Goal: Transaction & Acquisition: Download file/media

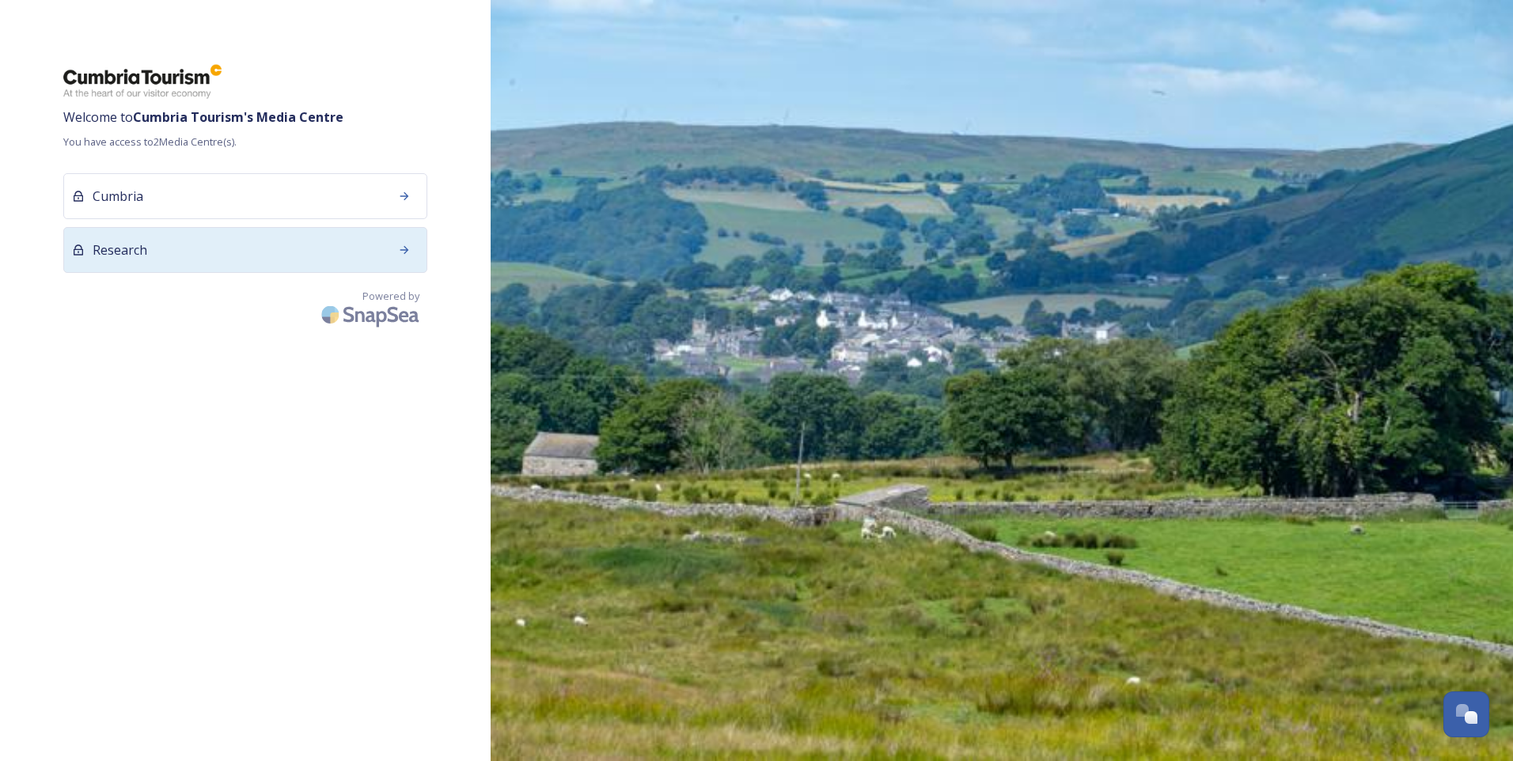
click at [372, 268] on div "Research" at bounding box center [245, 250] width 364 height 46
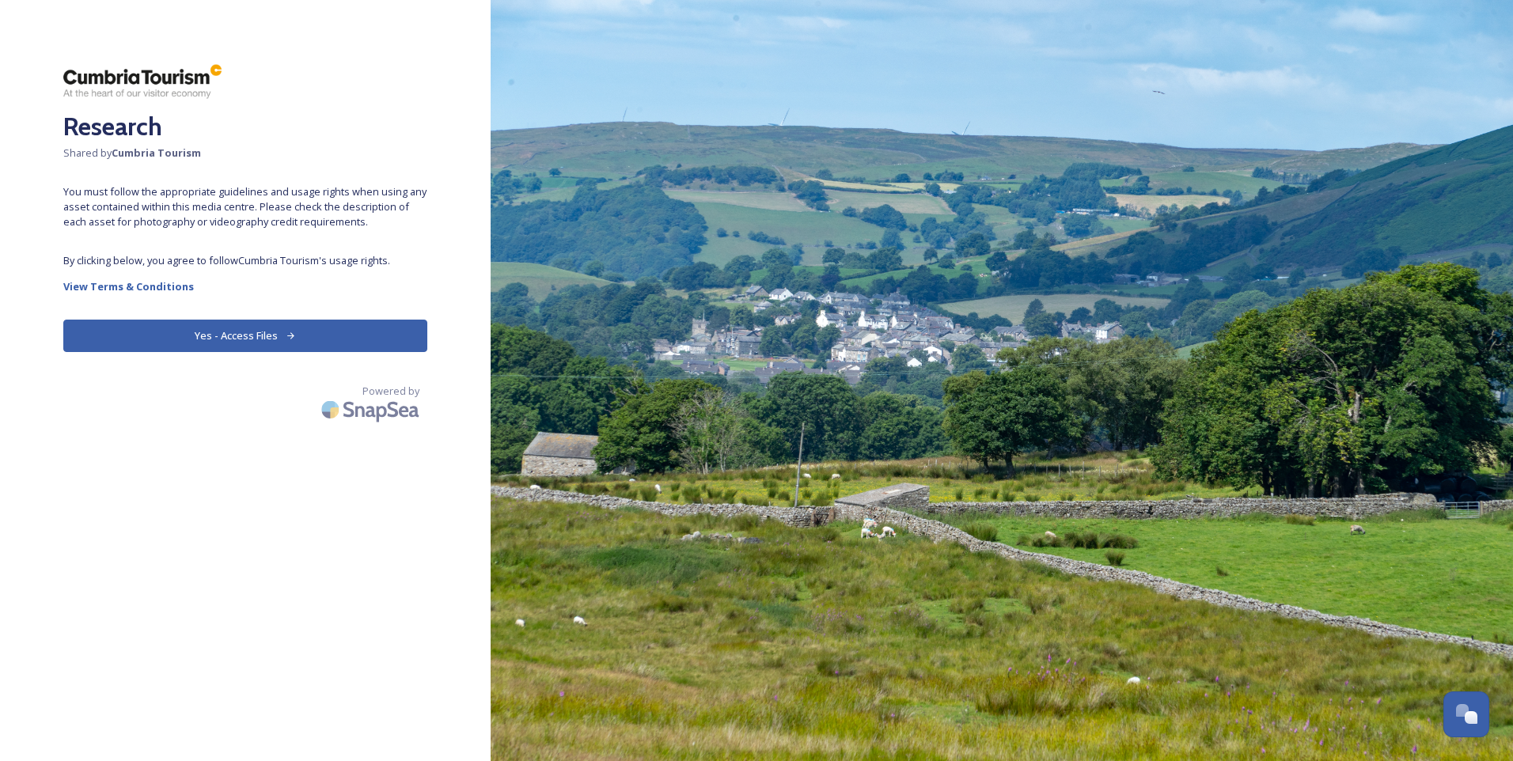
click at [335, 333] on button "Yes - Access Files" at bounding box center [245, 336] width 364 height 32
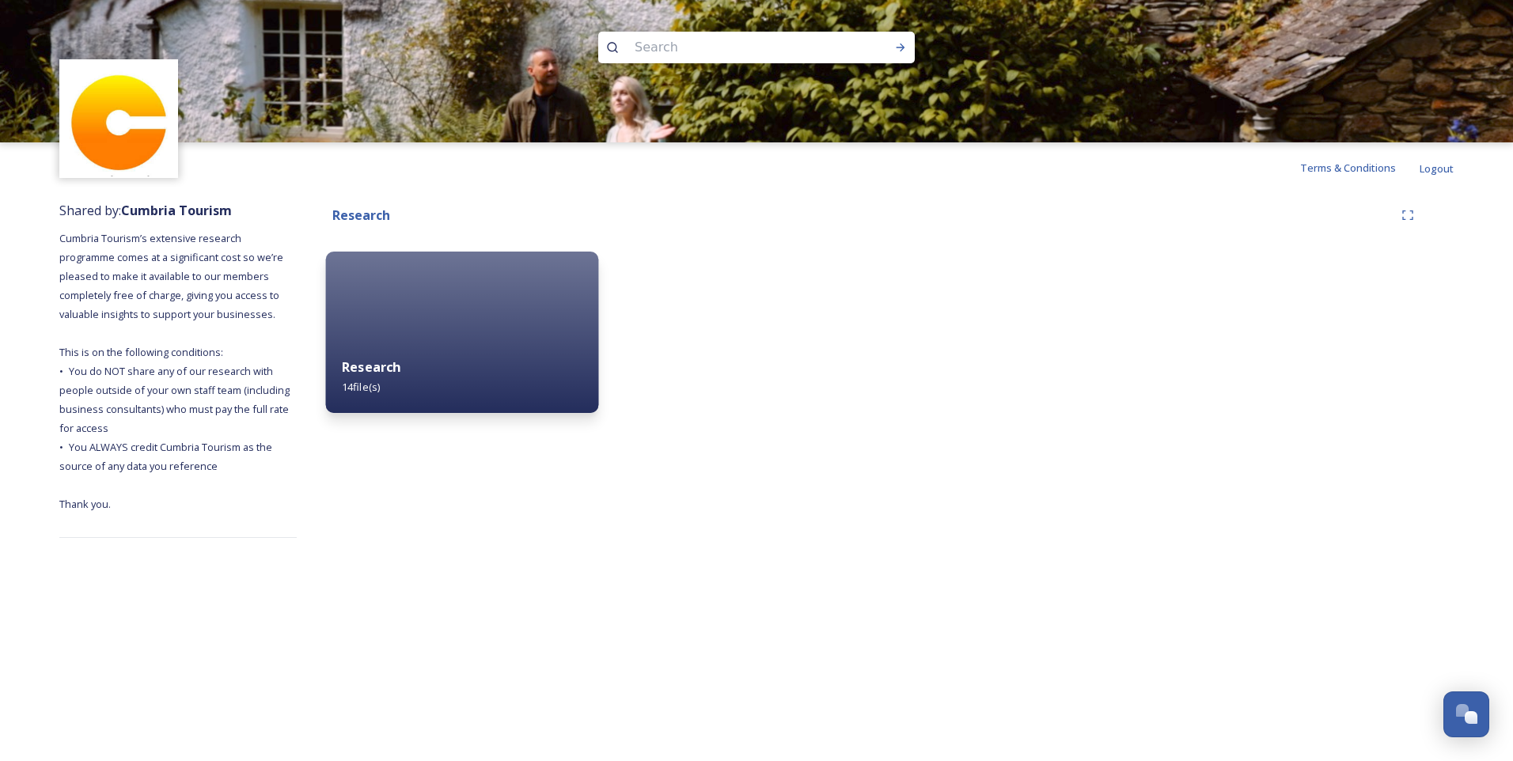
click at [453, 383] on div "Research 14 file(s)" at bounding box center [462, 377] width 273 height 72
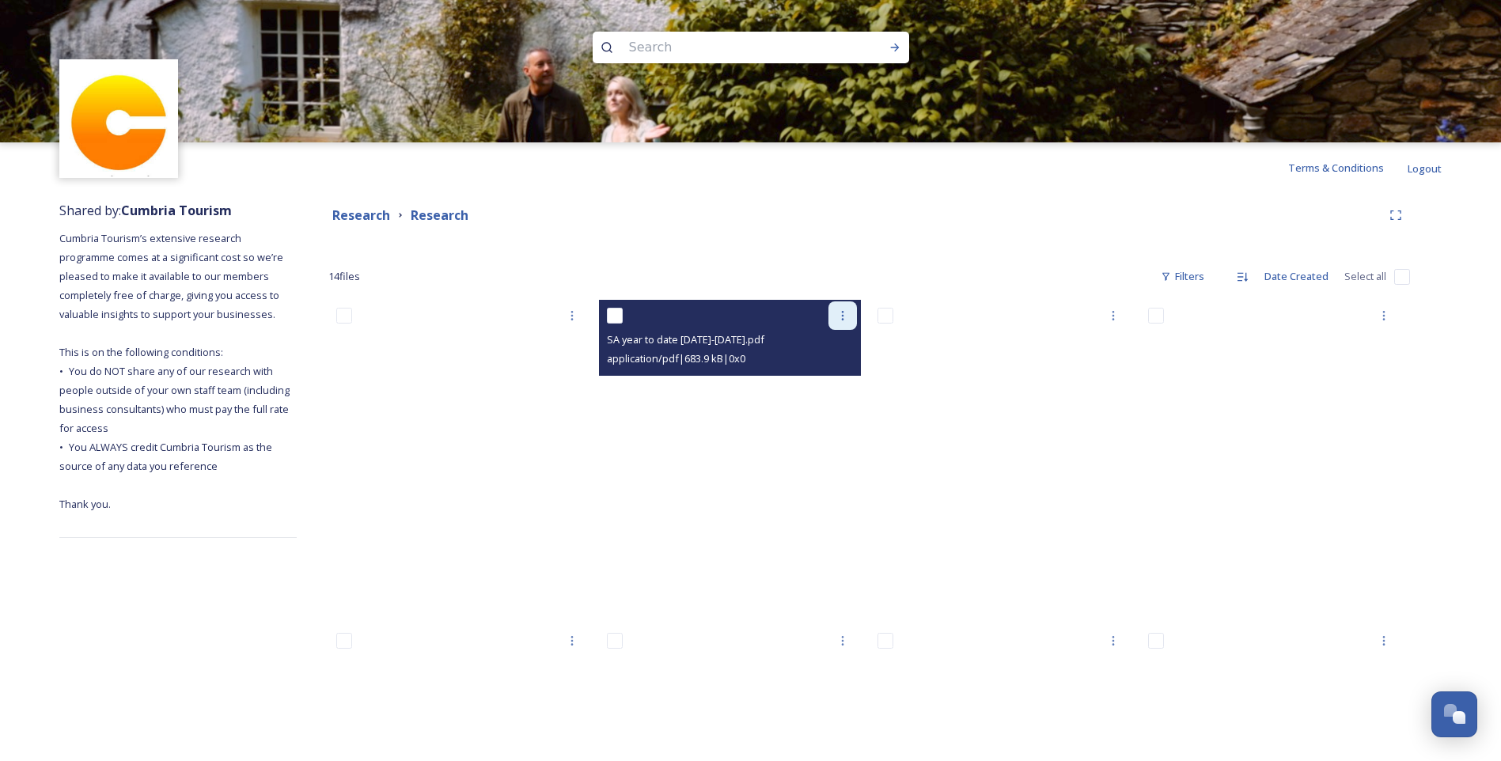
click at [854, 312] on div at bounding box center [842, 315] width 28 height 28
click at [842, 351] on div "View File" at bounding box center [824, 350] width 64 height 31
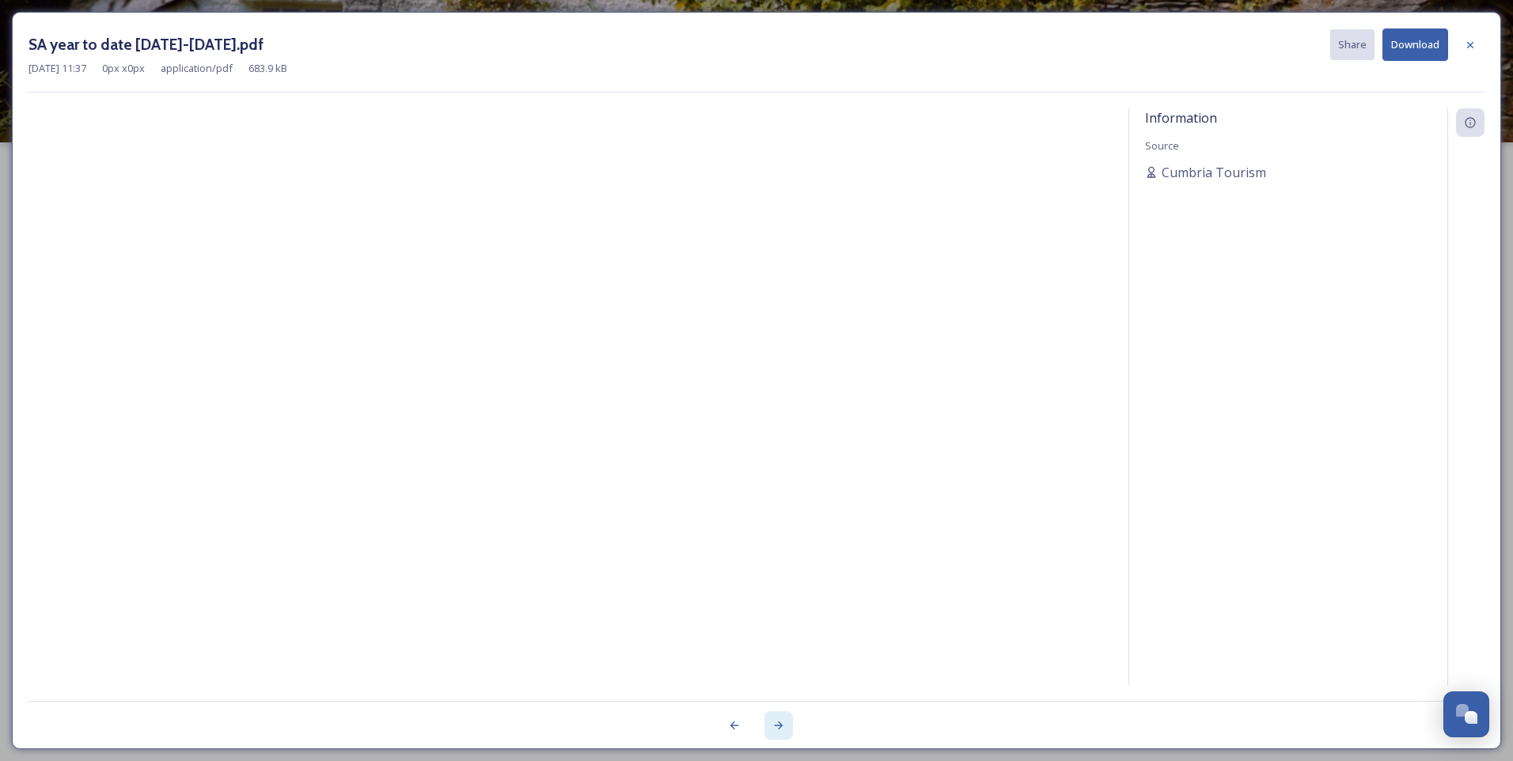
click at [777, 729] on icon at bounding box center [778, 725] width 13 height 13
click at [777, 728] on icon at bounding box center [778, 725] width 13 height 13
click at [1460, 40] on div at bounding box center [1470, 45] width 28 height 28
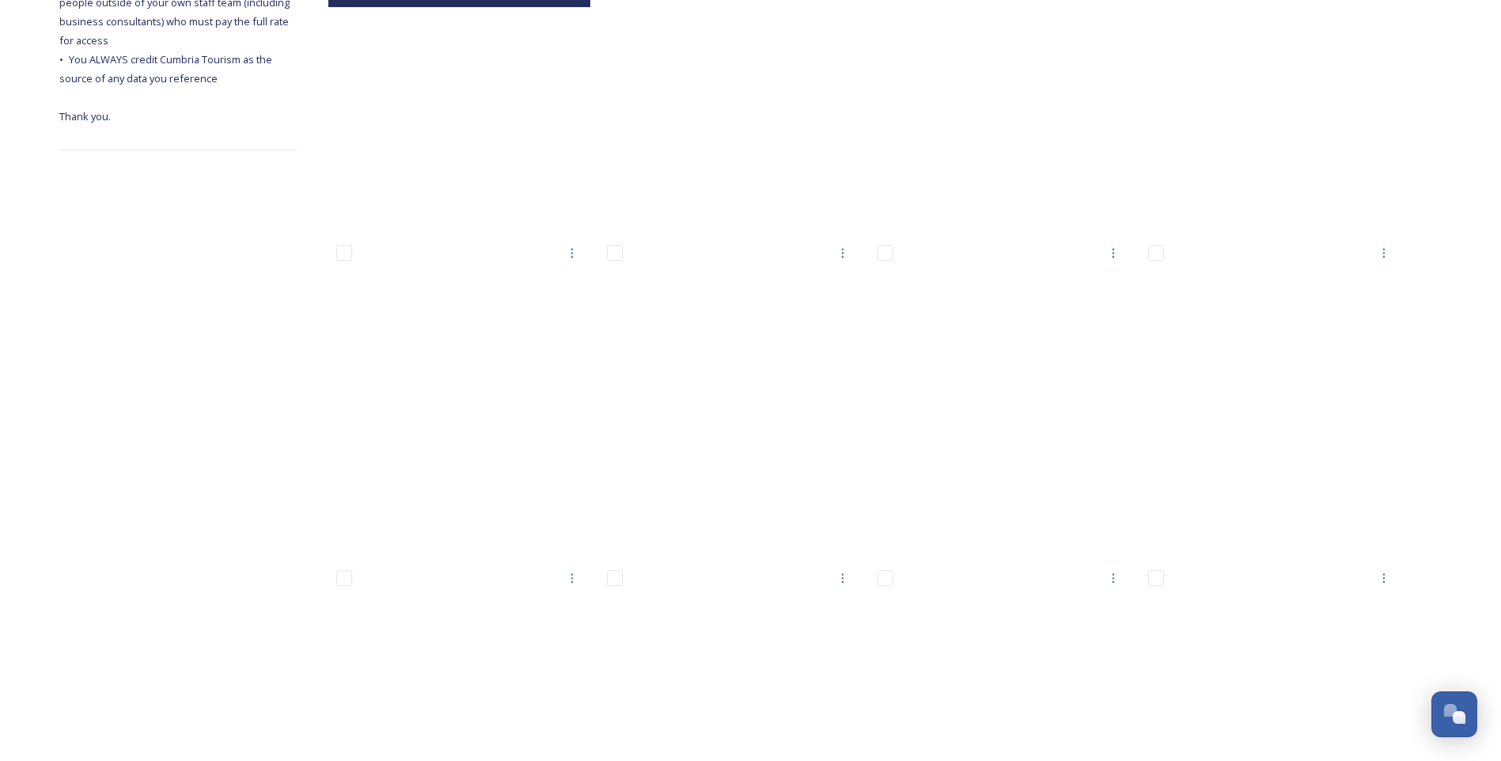
scroll to position [74, 0]
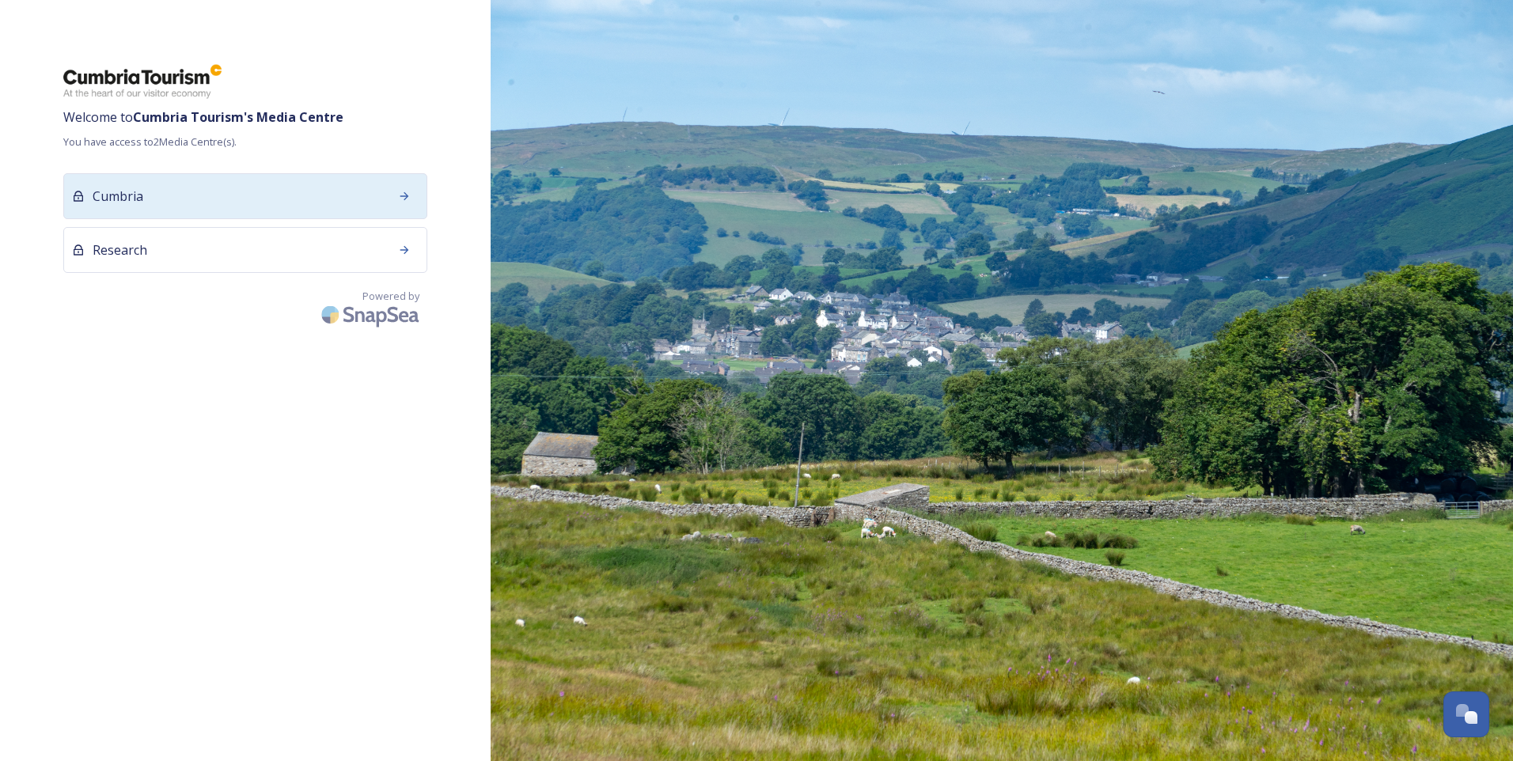
click at [322, 203] on div "Cumbria" at bounding box center [245, 196] width 364 height 46
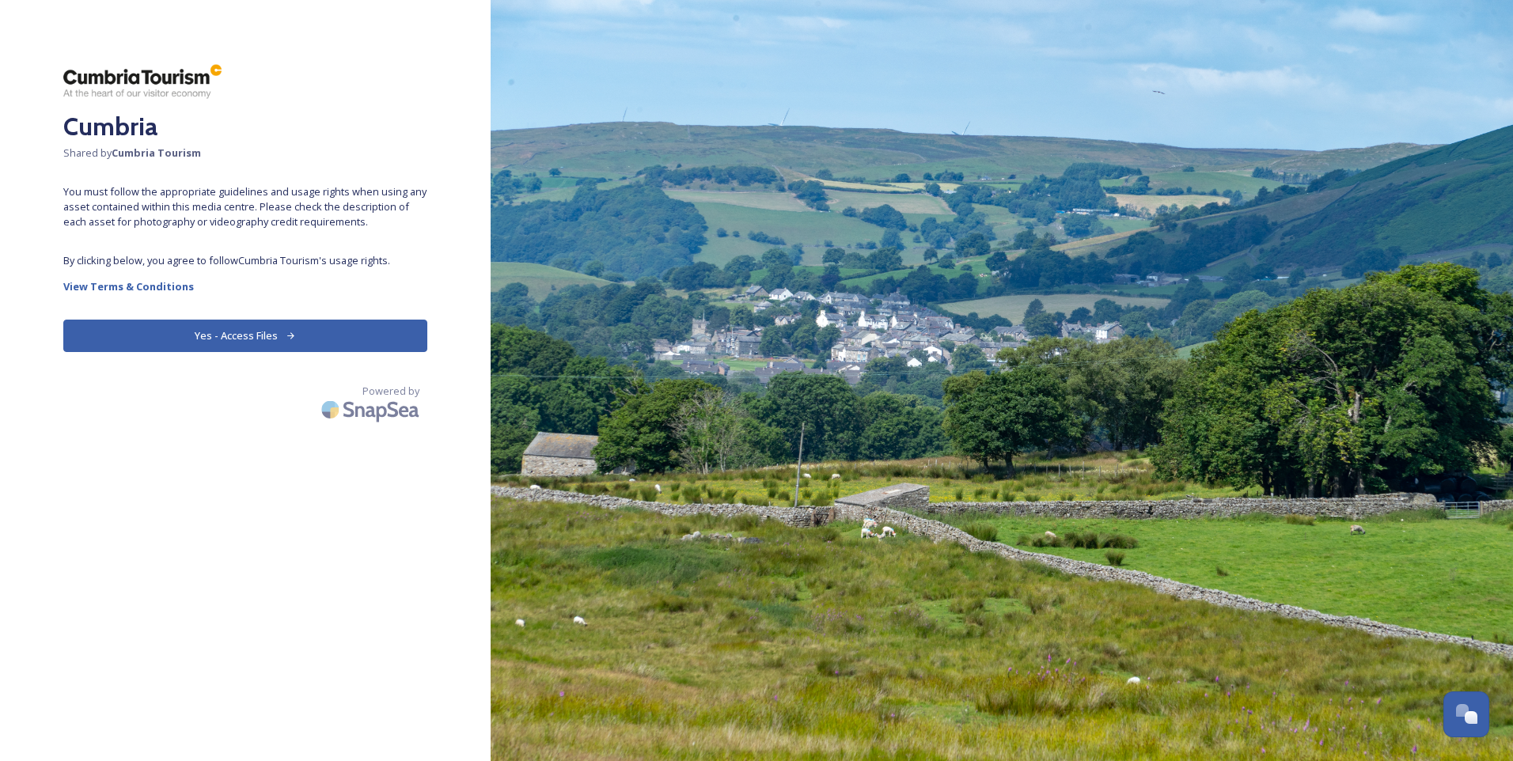
click at [230, 335] on button "Yes - Access Files" at bounding box center [245, 336] width 364 height 32
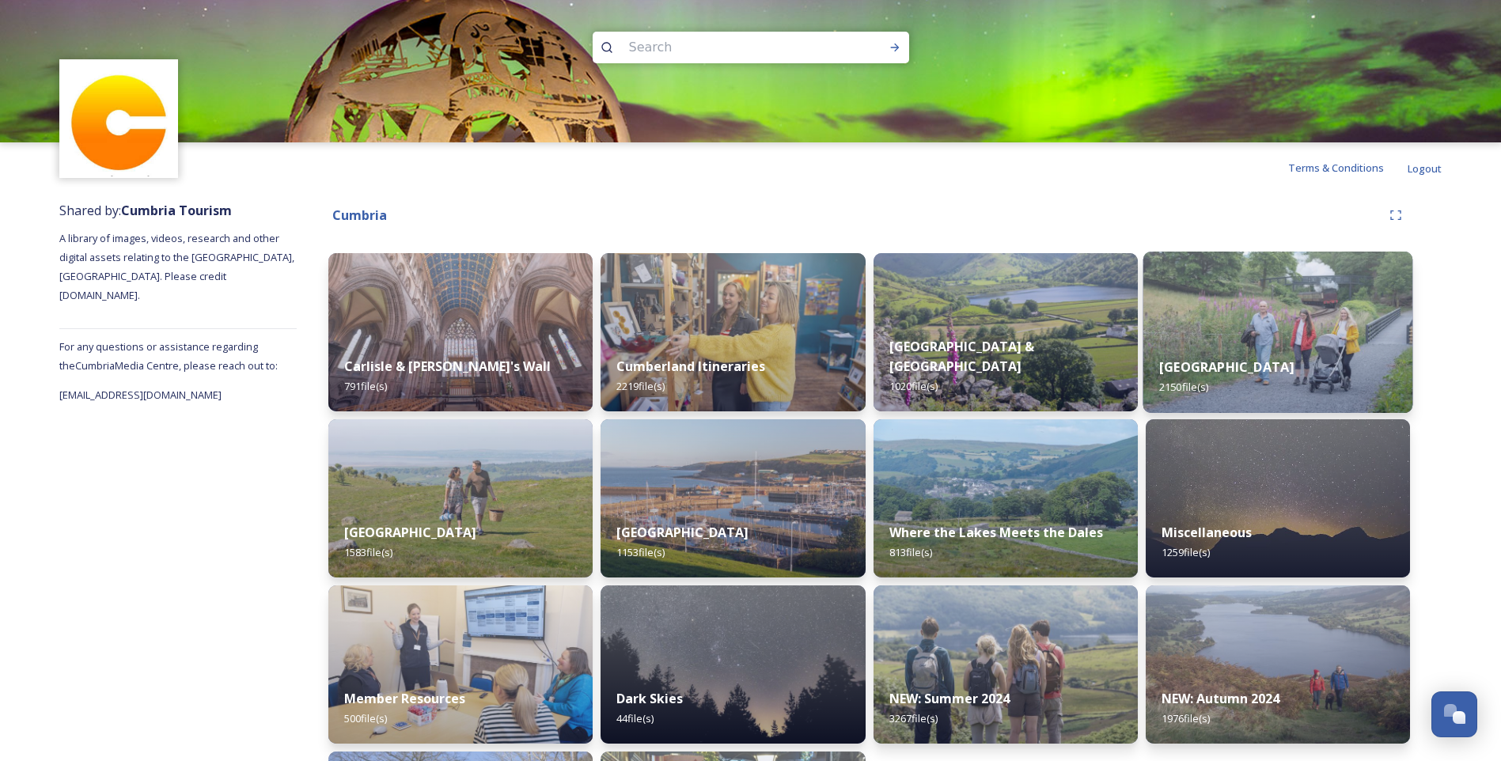
click at [1282, 348] on div "[GEOGRAPHIC_DATA] 2150 file(s)" at bounding box center [1277, 377] width 270 height 72
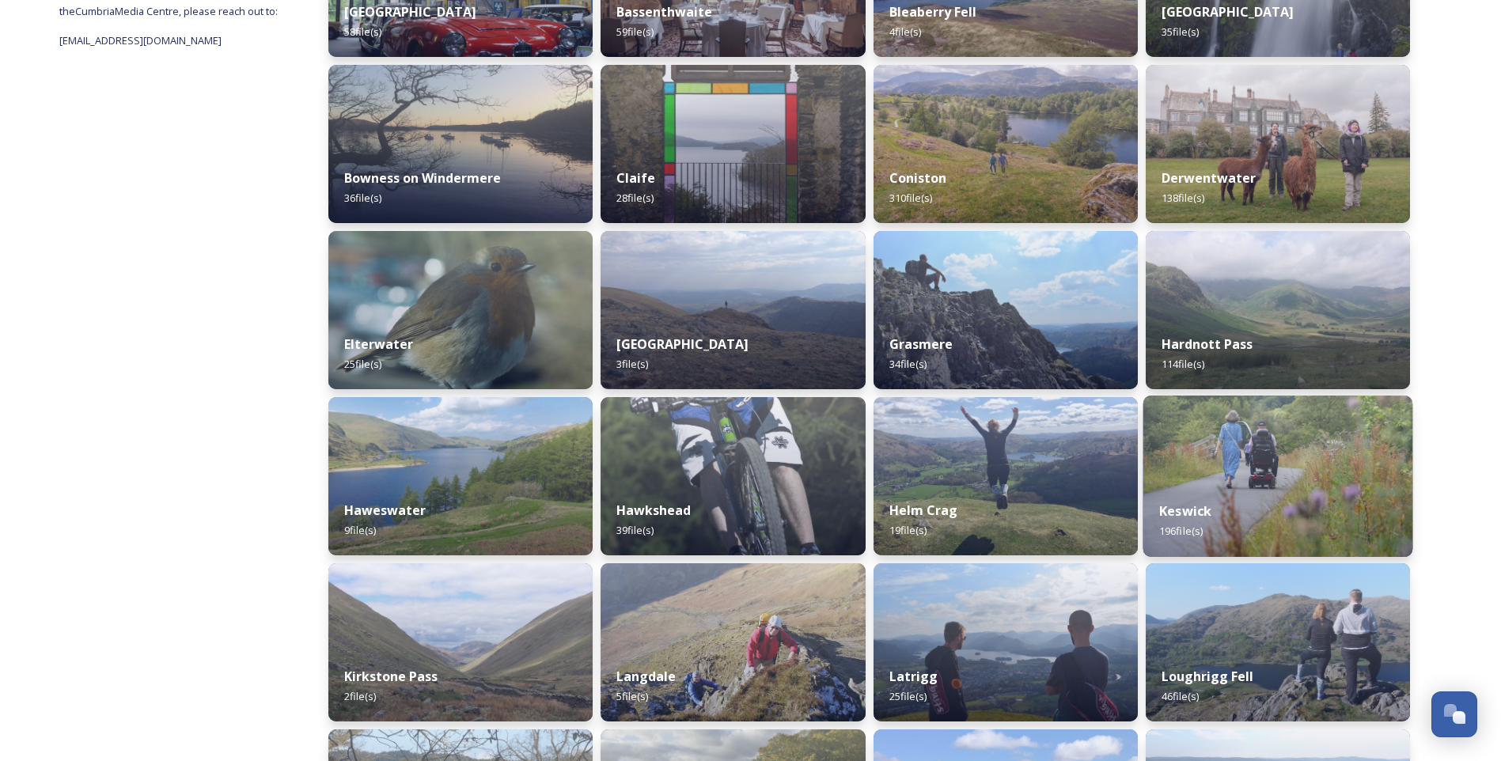
scroll to position [316, 0]
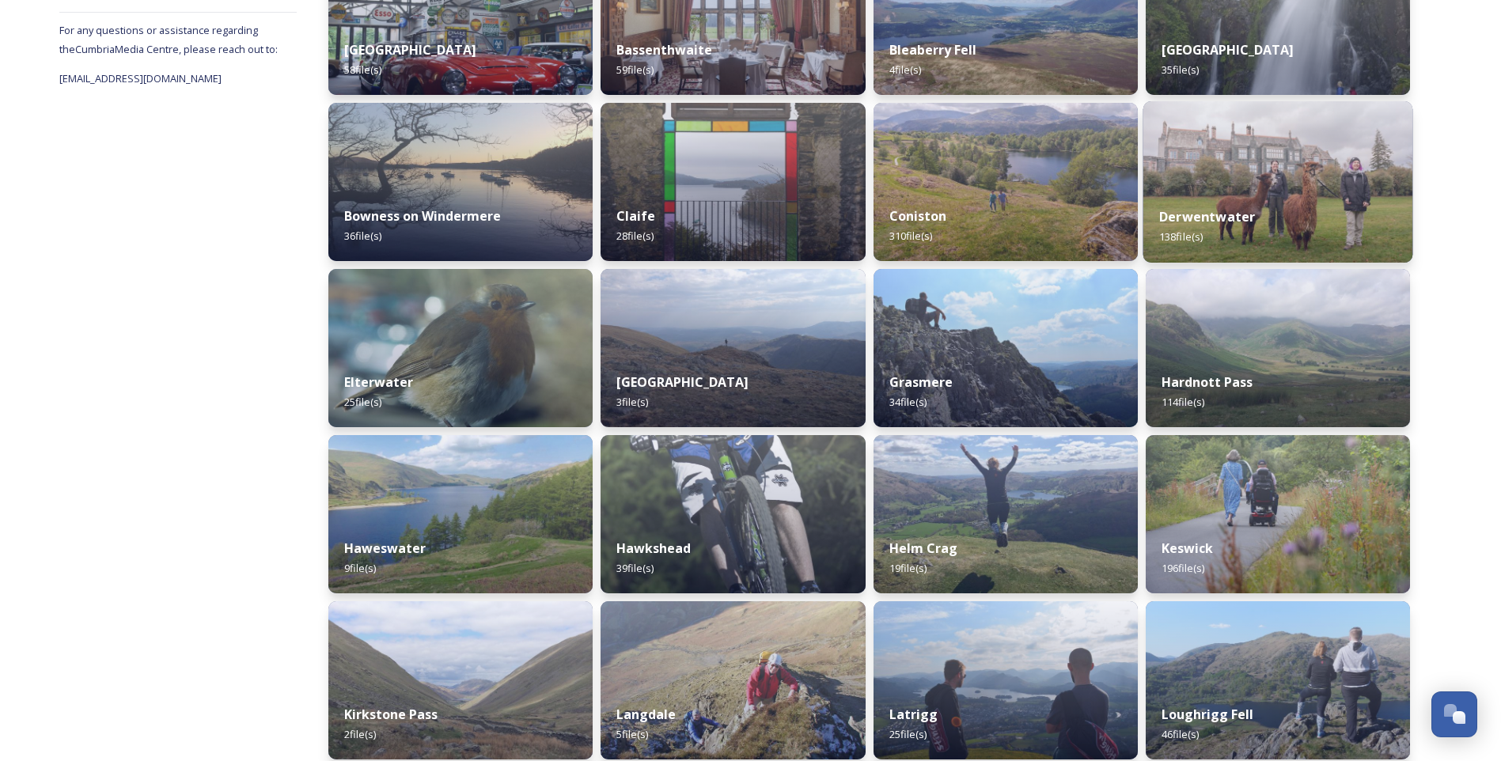
click at [1279, 233] on div "Derwentwater 138 file(s)" at bounding box center [1277, 227] width 270 height 72
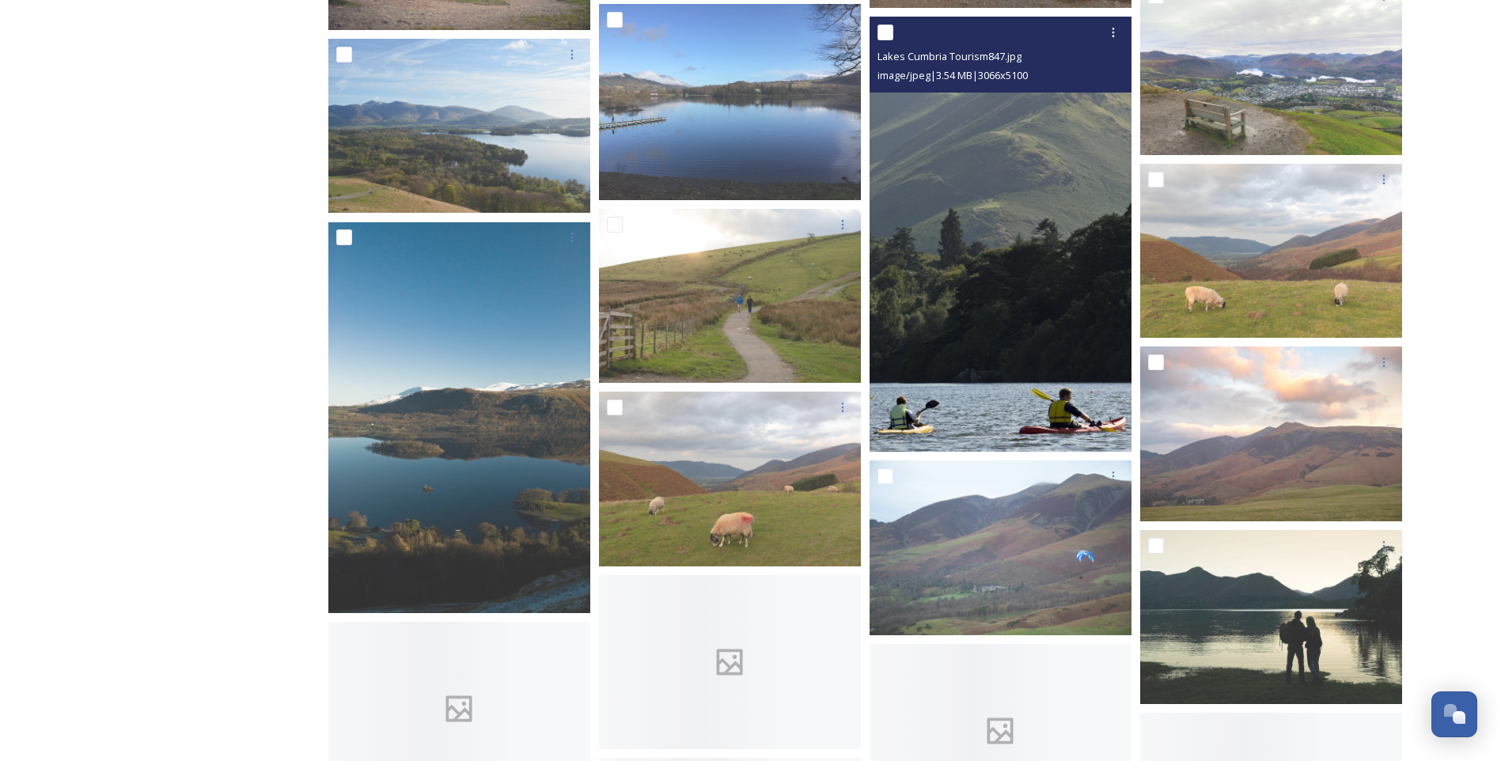
scroll to position [1424, 0]
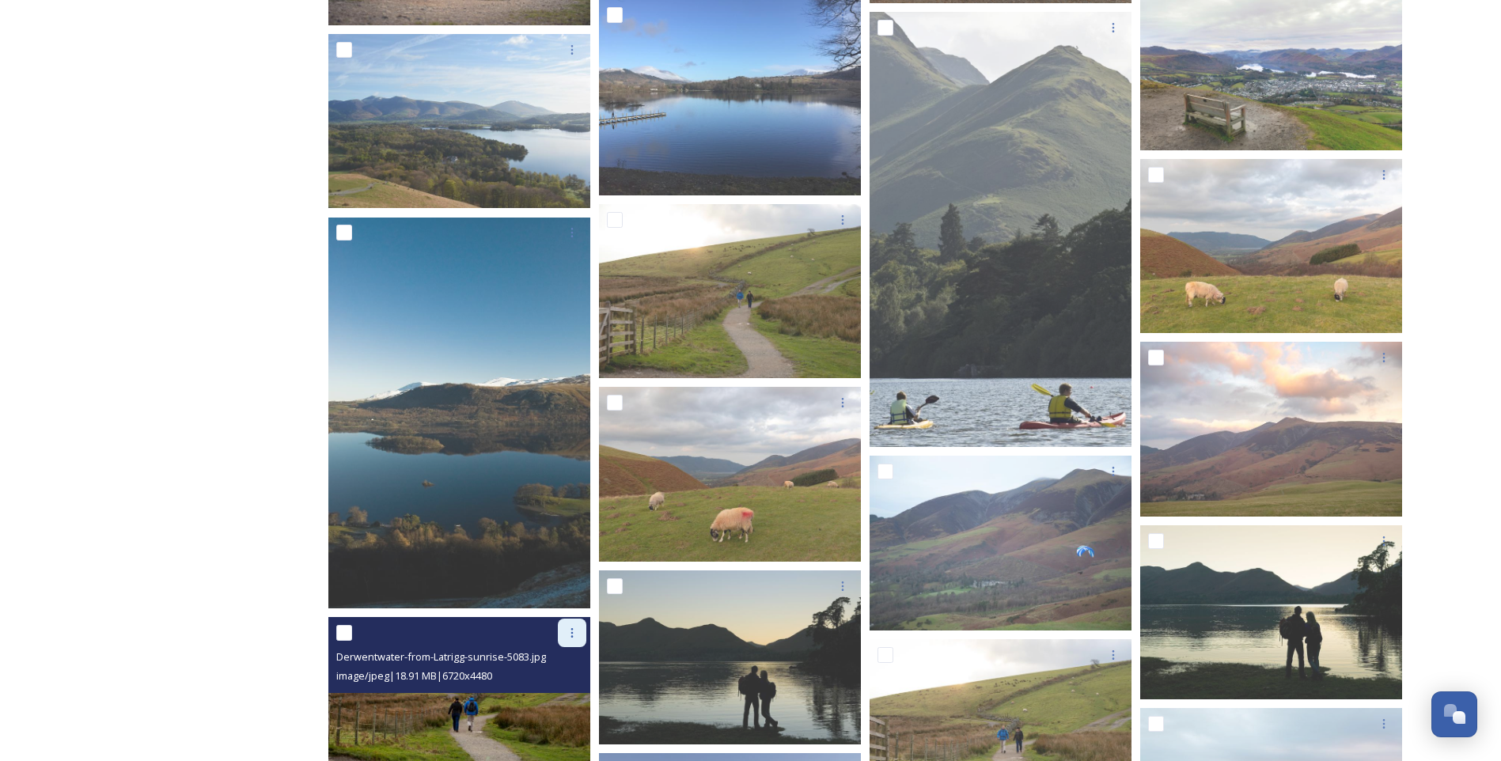
click at [570, 637] on icon at bounding box center [572, 633] width 13 height 13
click at [559, 691] on span "Download" at bounding box center [553, 698] width 48 height 15
